Goal: Task Accomplishment & Management: Complete application form

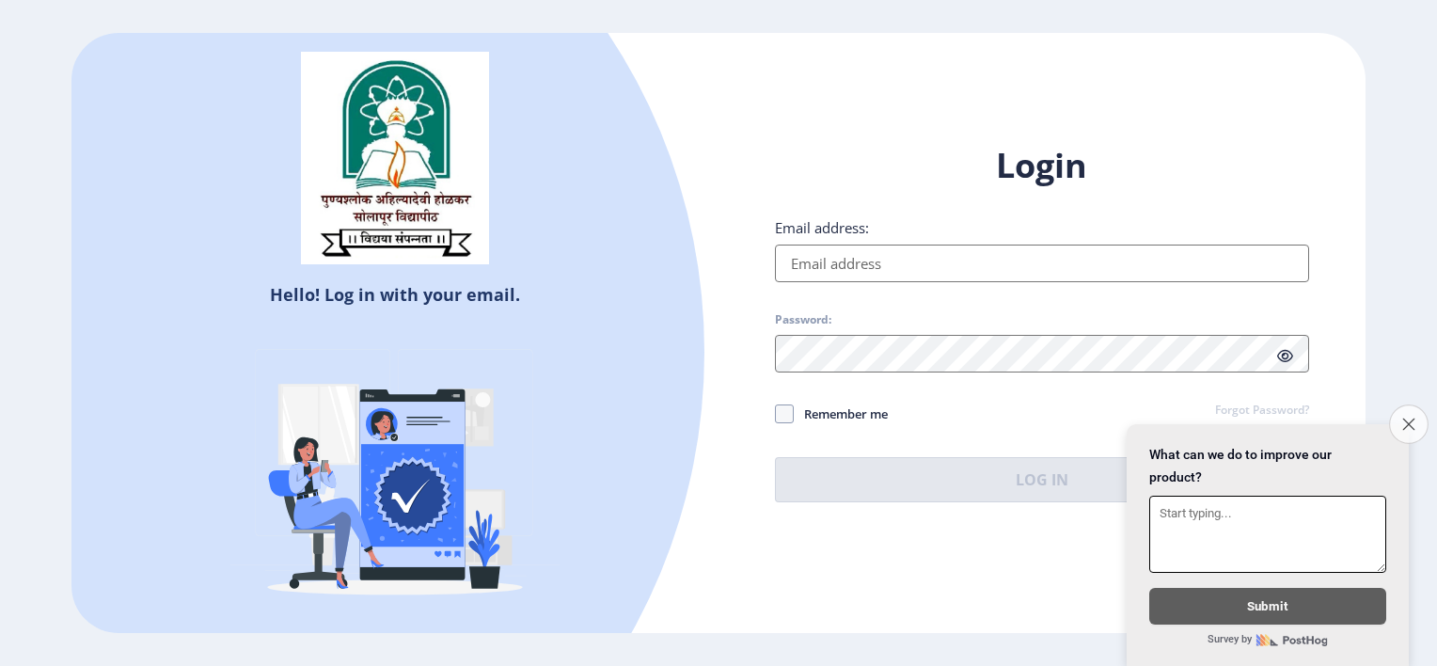
click at [1415, 406] on button "Close survey" at bounding box center [1409, 424] width 40 height 40
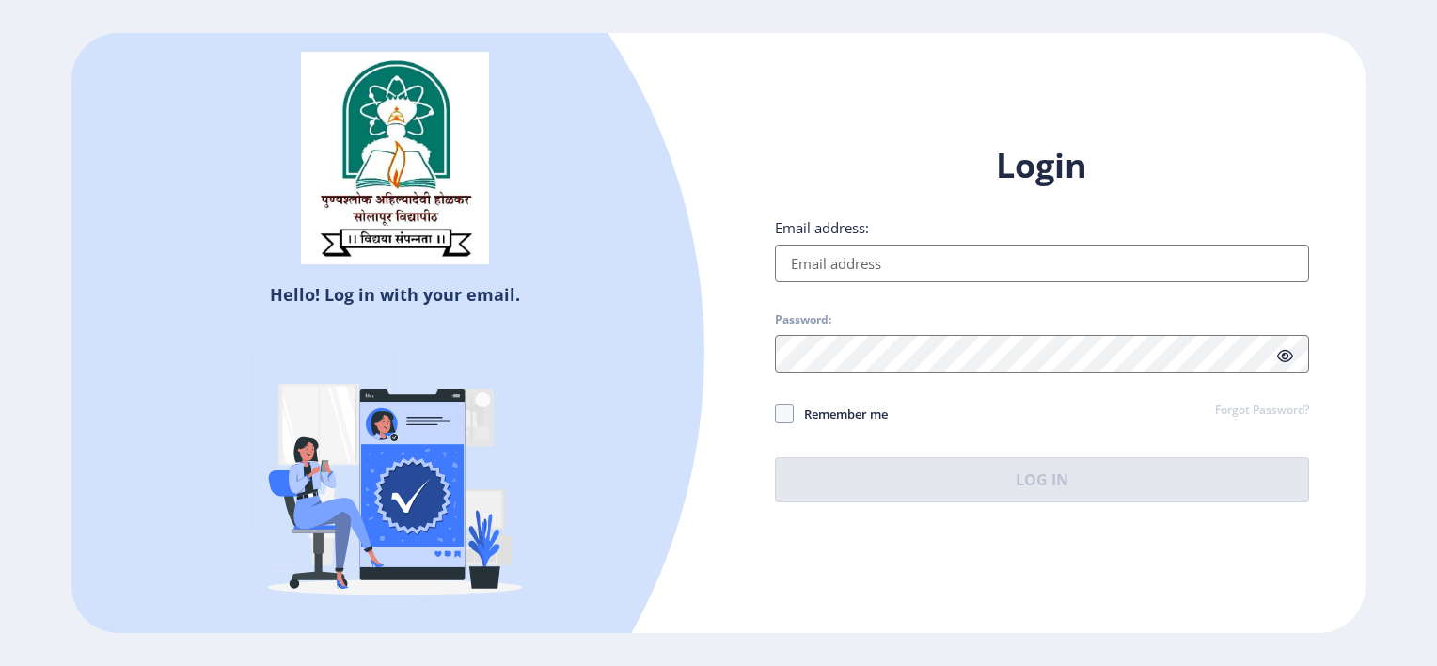
click at [820, 253] on input "Email address:" at bounding box center [1042, 264] width 534 height 38
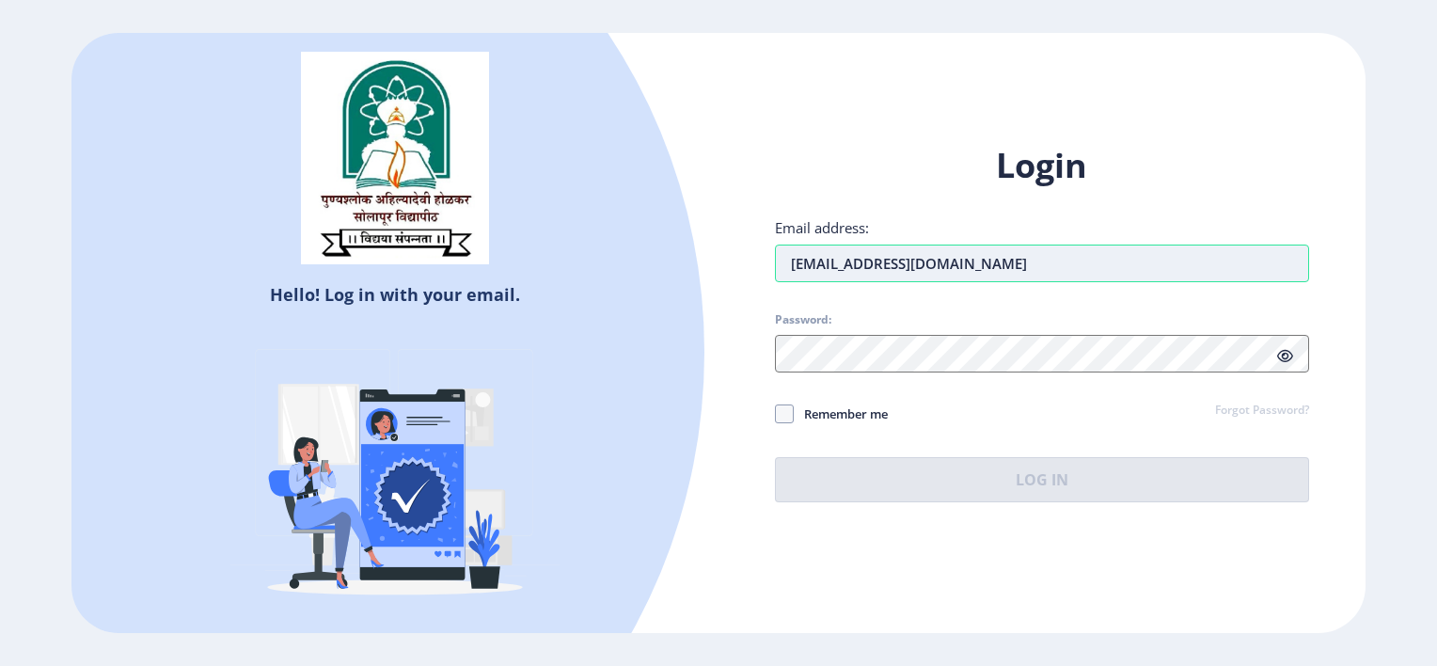
type input "[EMAIL_ADDRESS][DOMAIN_NAME]"
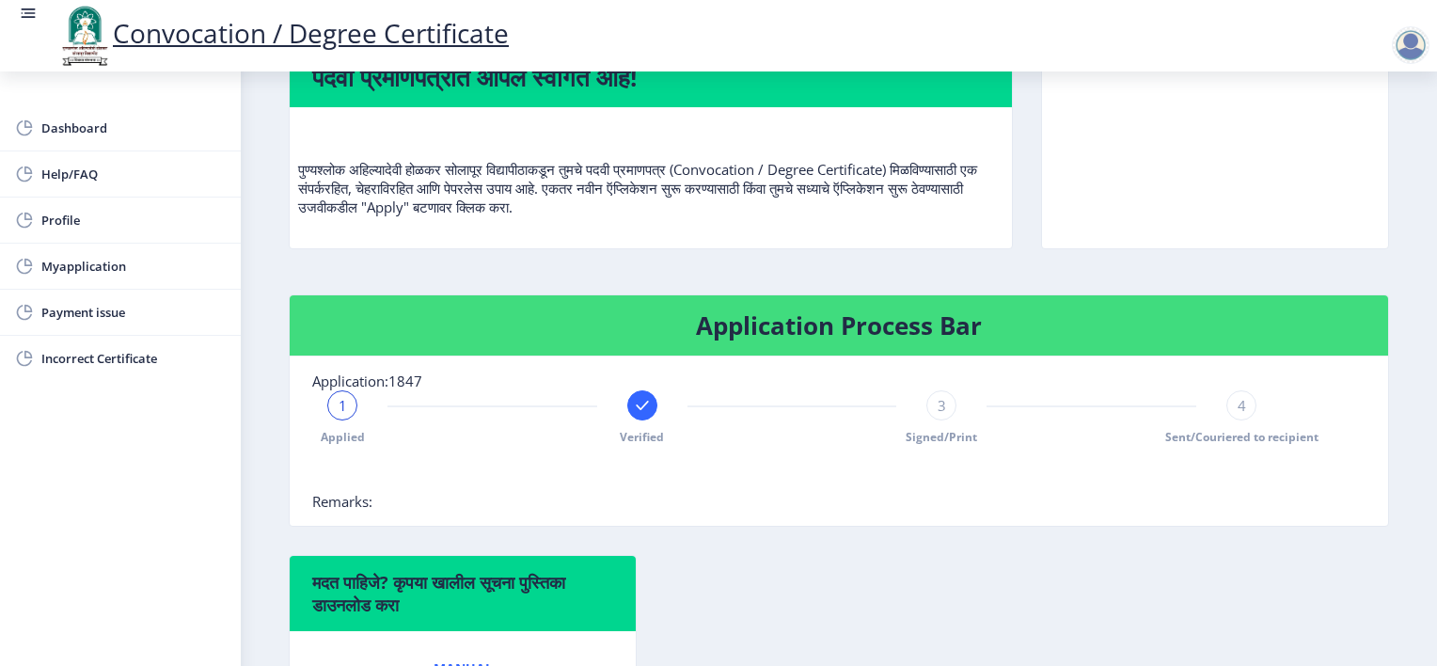
scroll to position [182, 0]
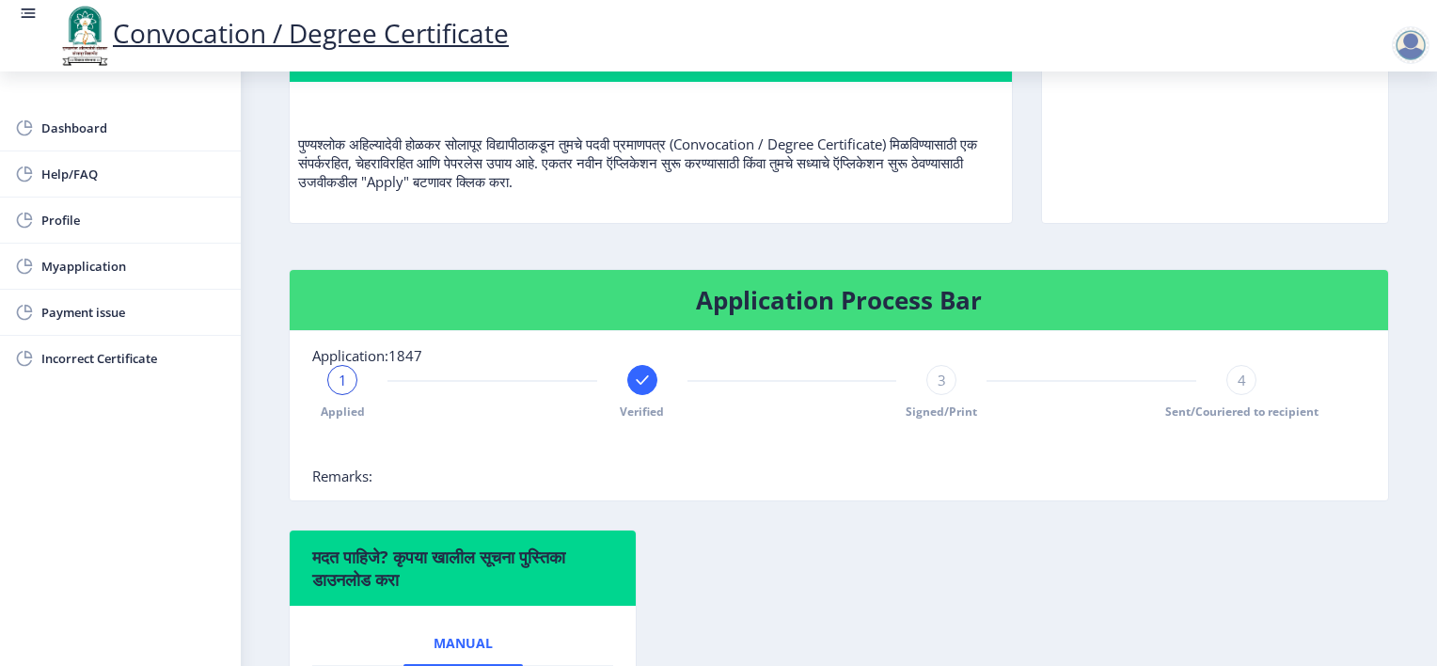
click at [644, 389] on rect at bounding box center [642, 380] width 19 height 19
click at [644, 395] on div "2" at bounding box center [642, 380] width 30 height 30
click at [944, 395] on div "3" at bounding box center [941, 380] width 30 height 30
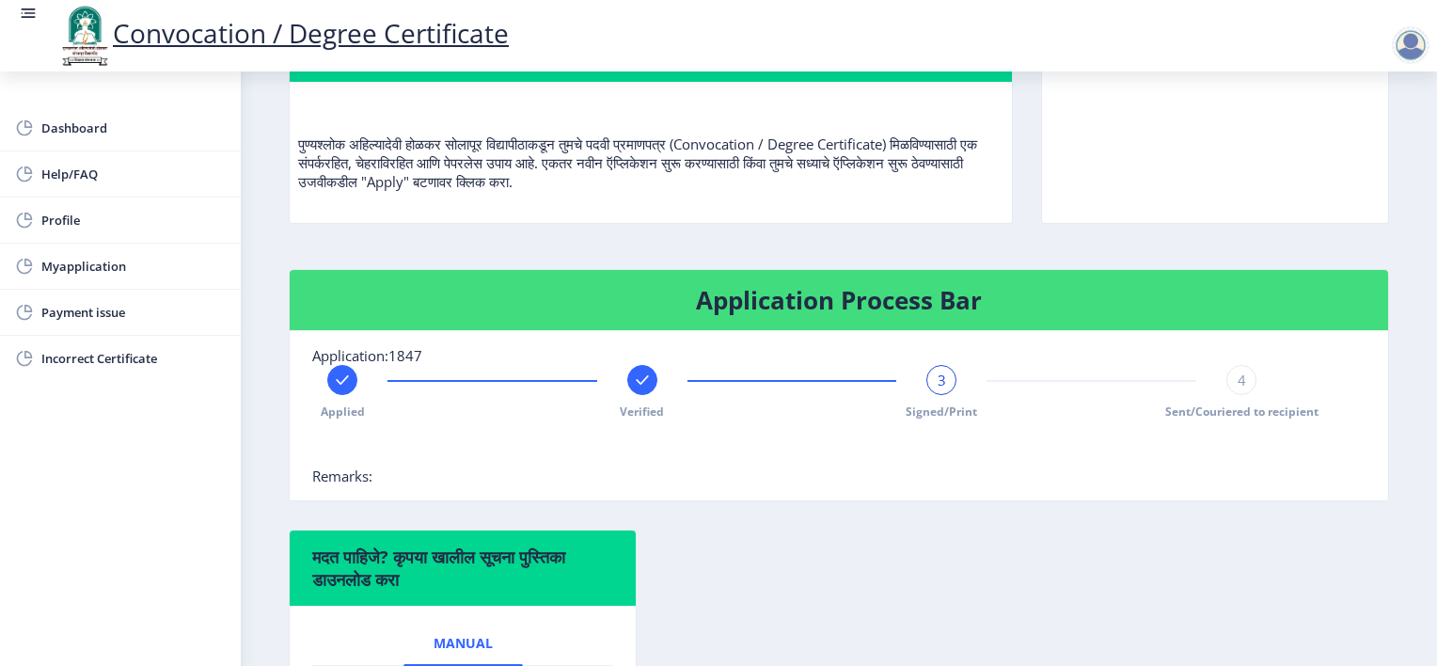
click at [1244, 395] on div "4" at bounding box center [1241, 380] width 30 height 30
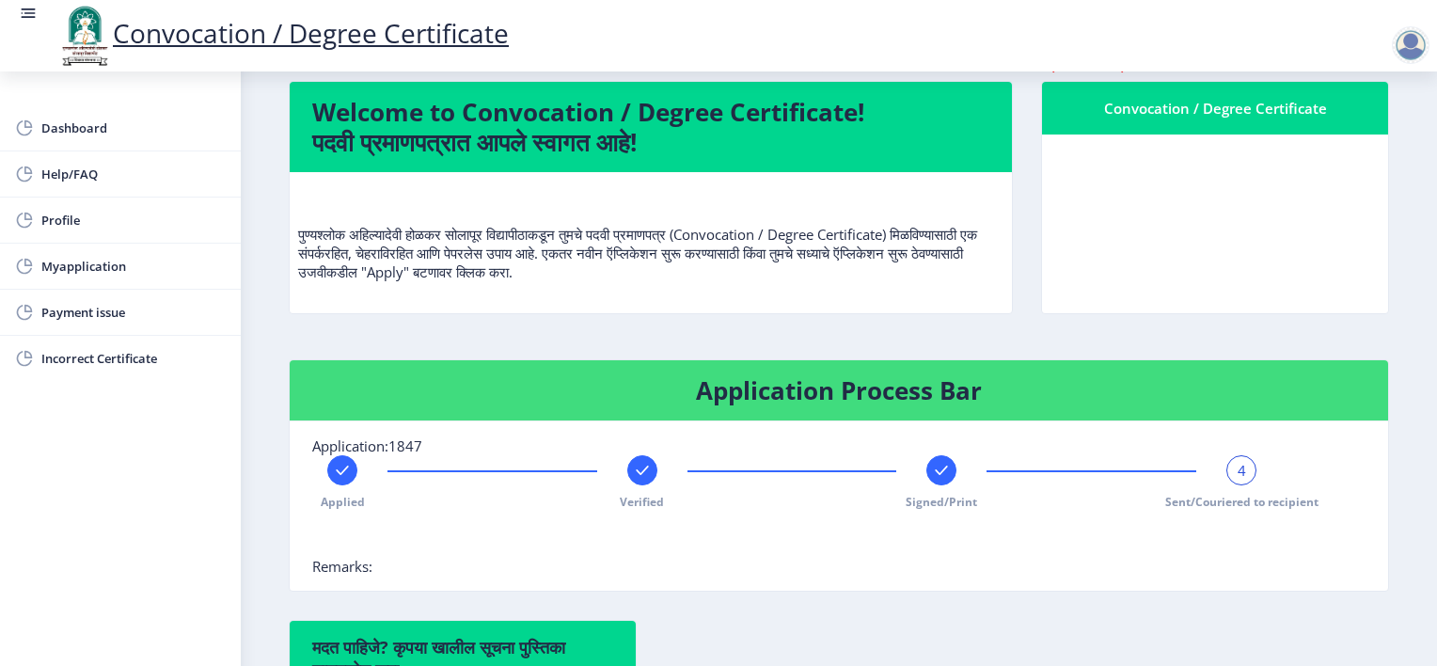
scroll to position [0, 0]
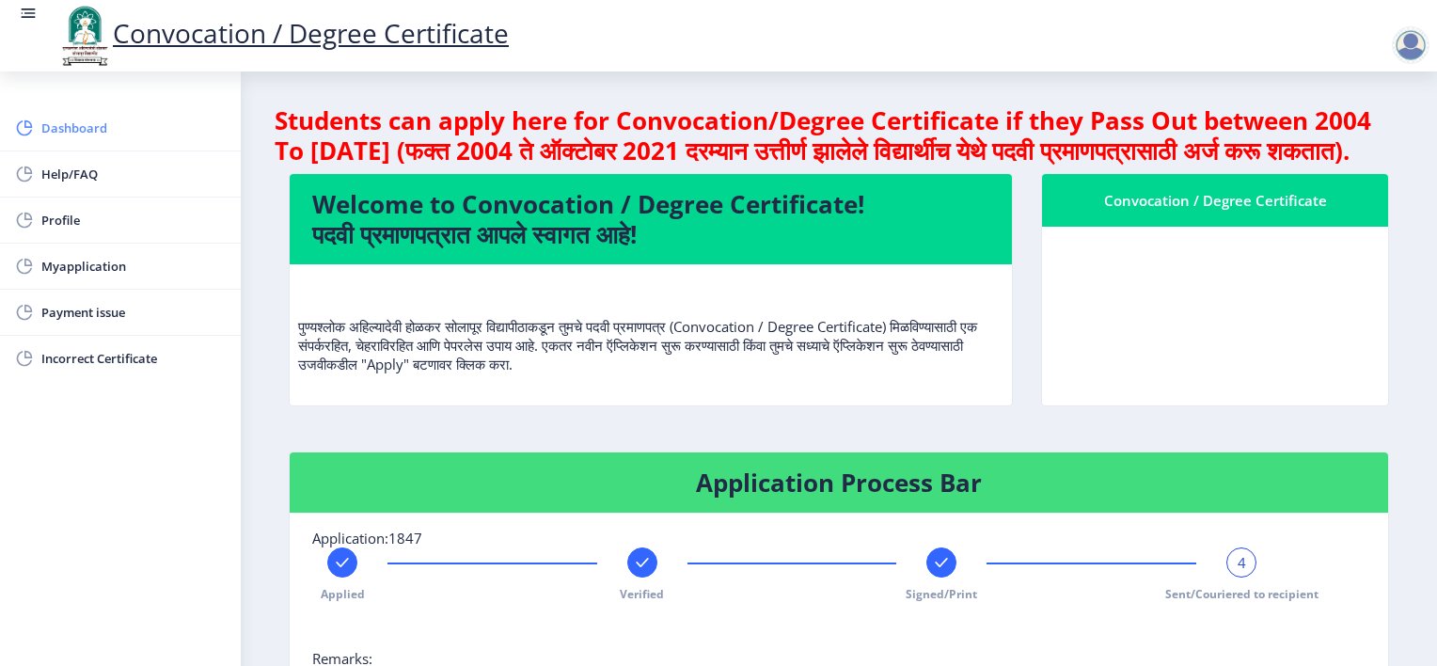
click at [71, 124] on span "Dashboard" at bounding box center [133, 128] width 184 height 23
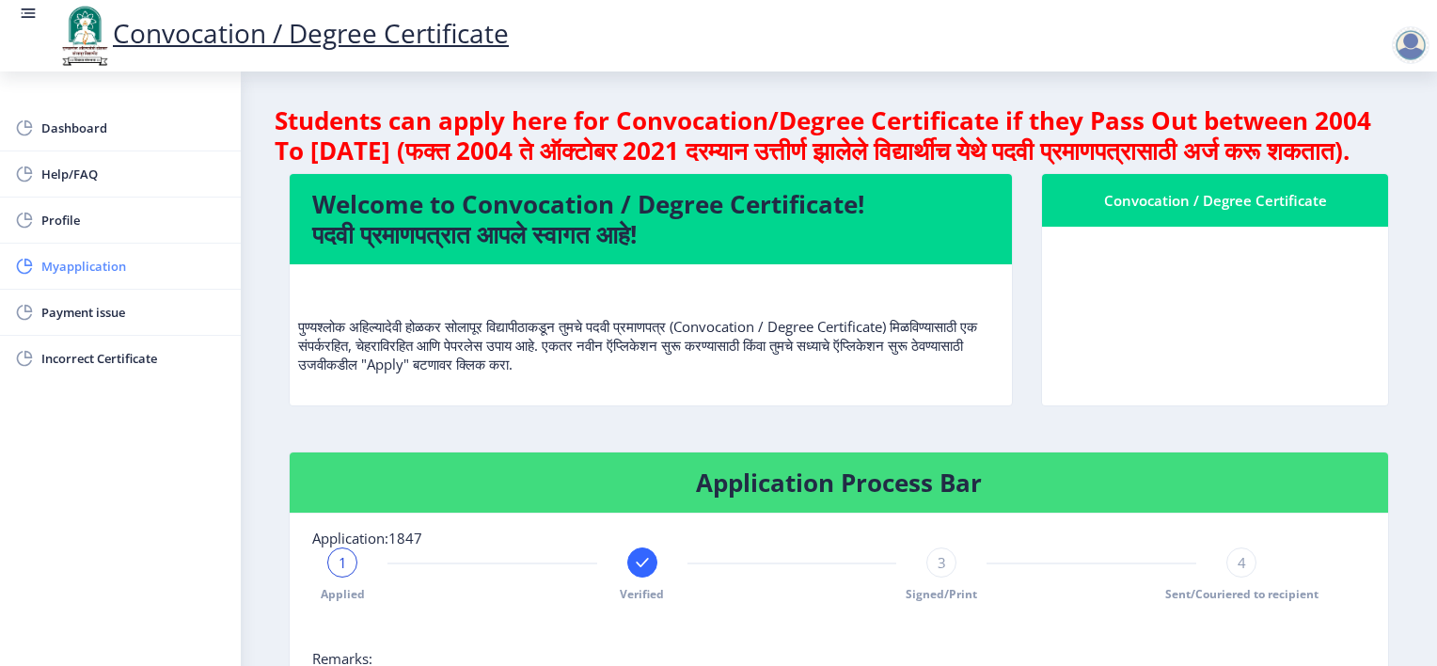
click at [74, 265] on span "Myapplication" at bounding box center [133, 266] width 184 height 23
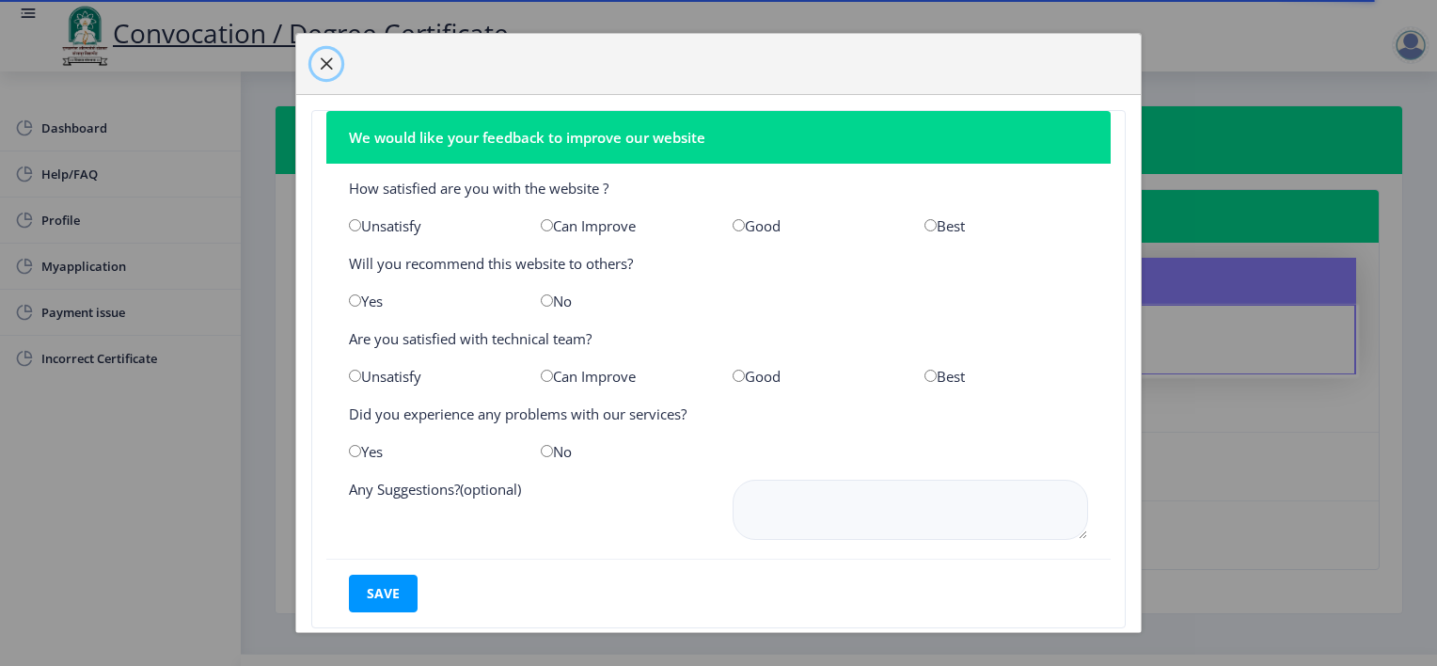
click at [329, 55] on button "button" at bounding box center [326, 64] width 30 height 30
